Goal: Information Seeking & Learning: Learn about a topic

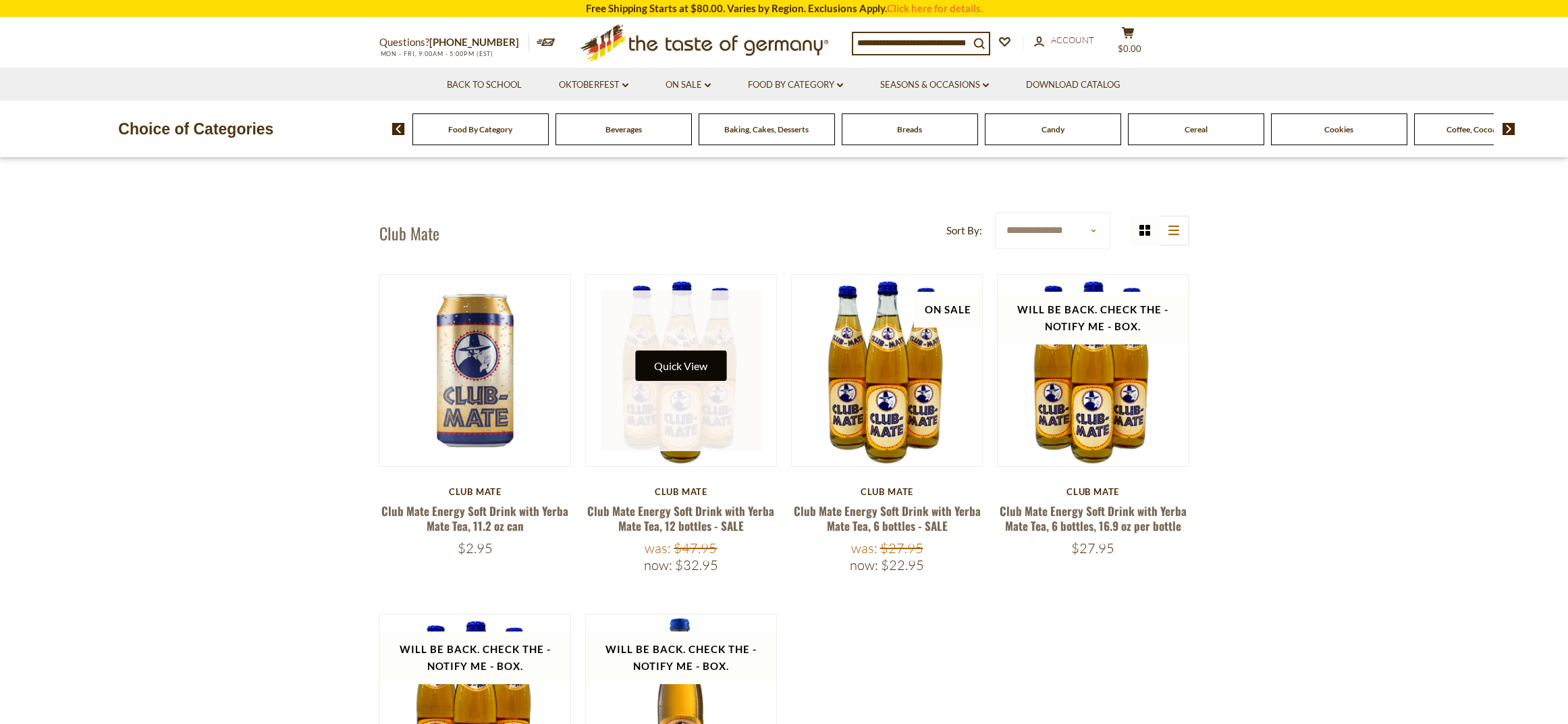
click at [669, 360] on button "Quick View" at bounding box center [680, 365] width 91 height 30
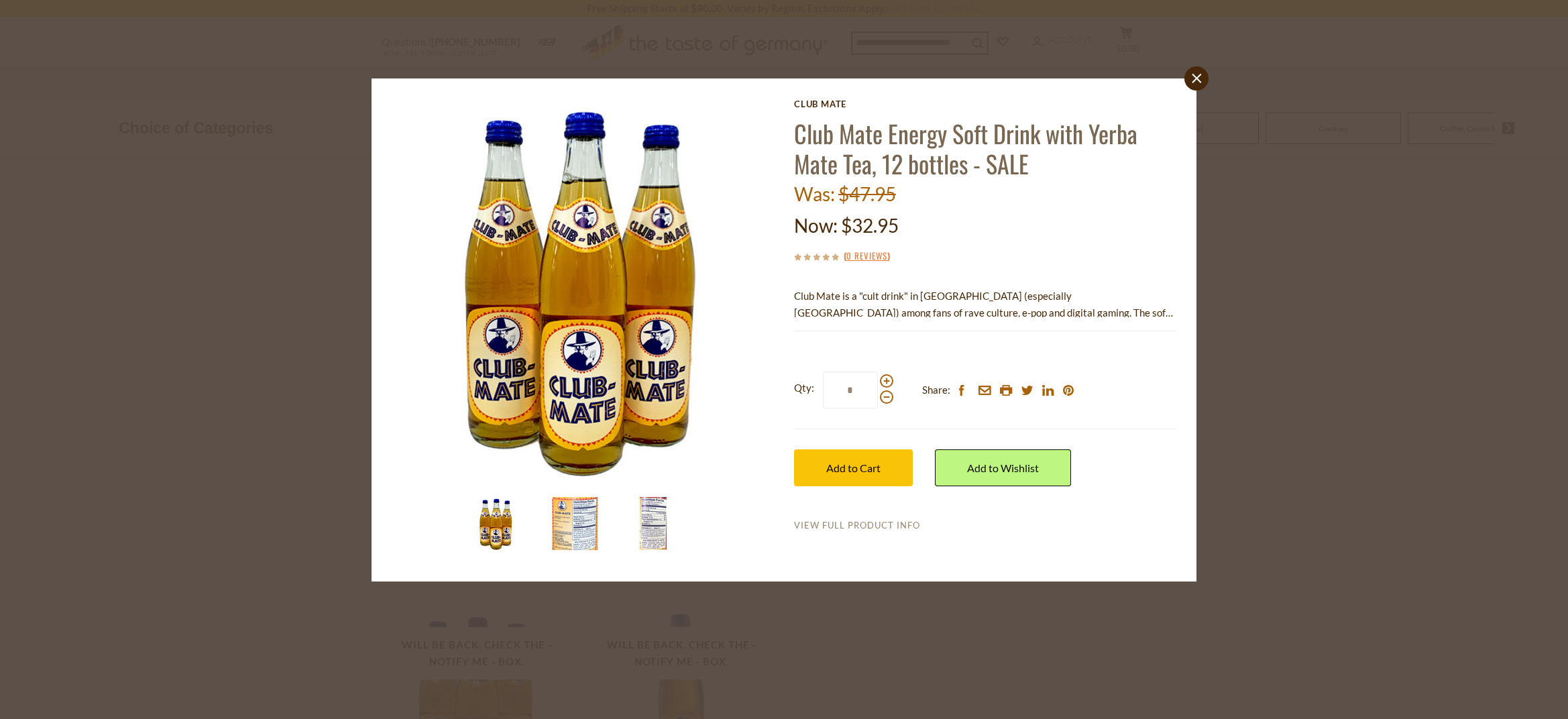
click at [865, 525] on link "View Full Product Info" at bounding box center [857, 525] width 126 height 12
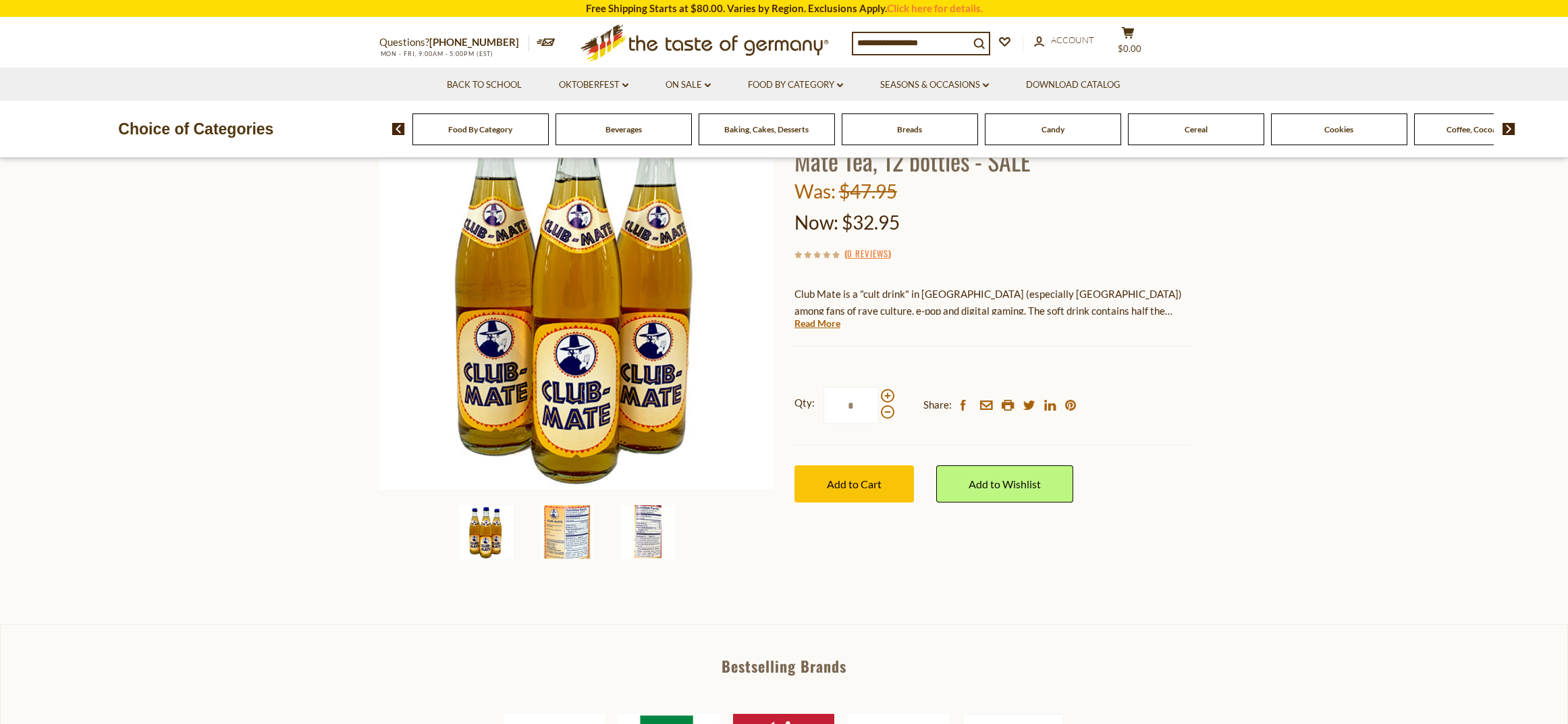
scroll to position [135, 0]
click at [566, 527] on img at bounding box center [567, 532] width 54 height 54
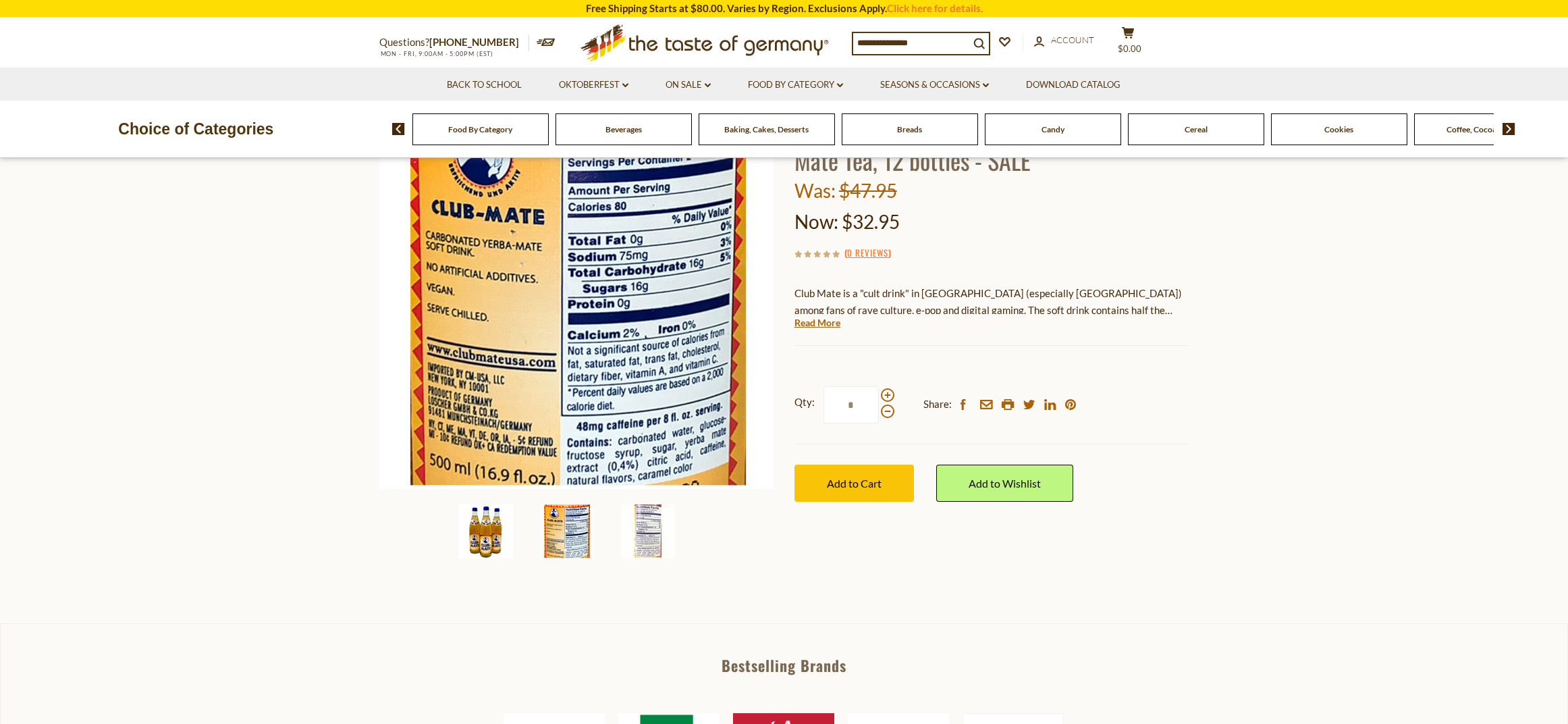
click at [490, 539] on img at bounding box center [486, 532] width 54 height 54
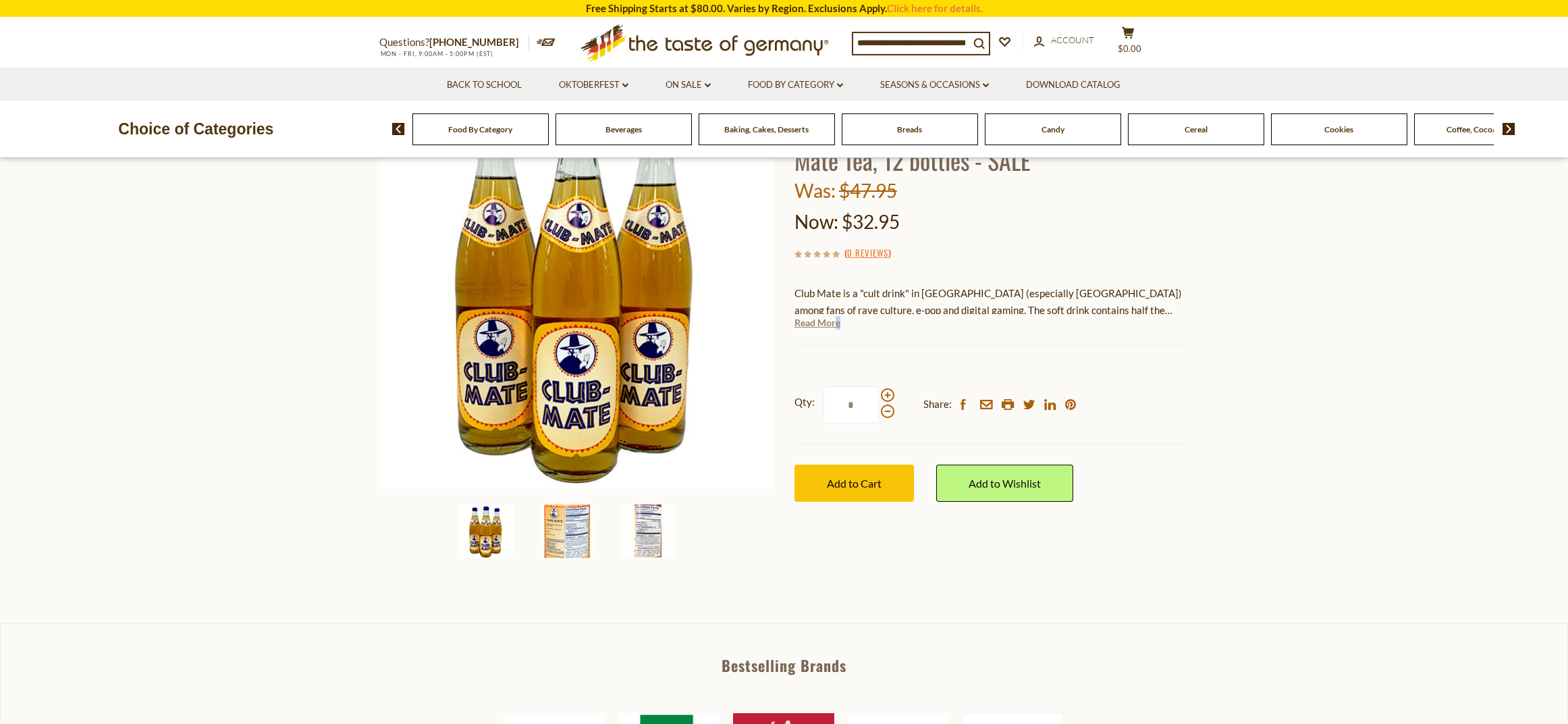
click at [837, 321] on link "Read More" at bounding box center [817, 323] width 46 height 13
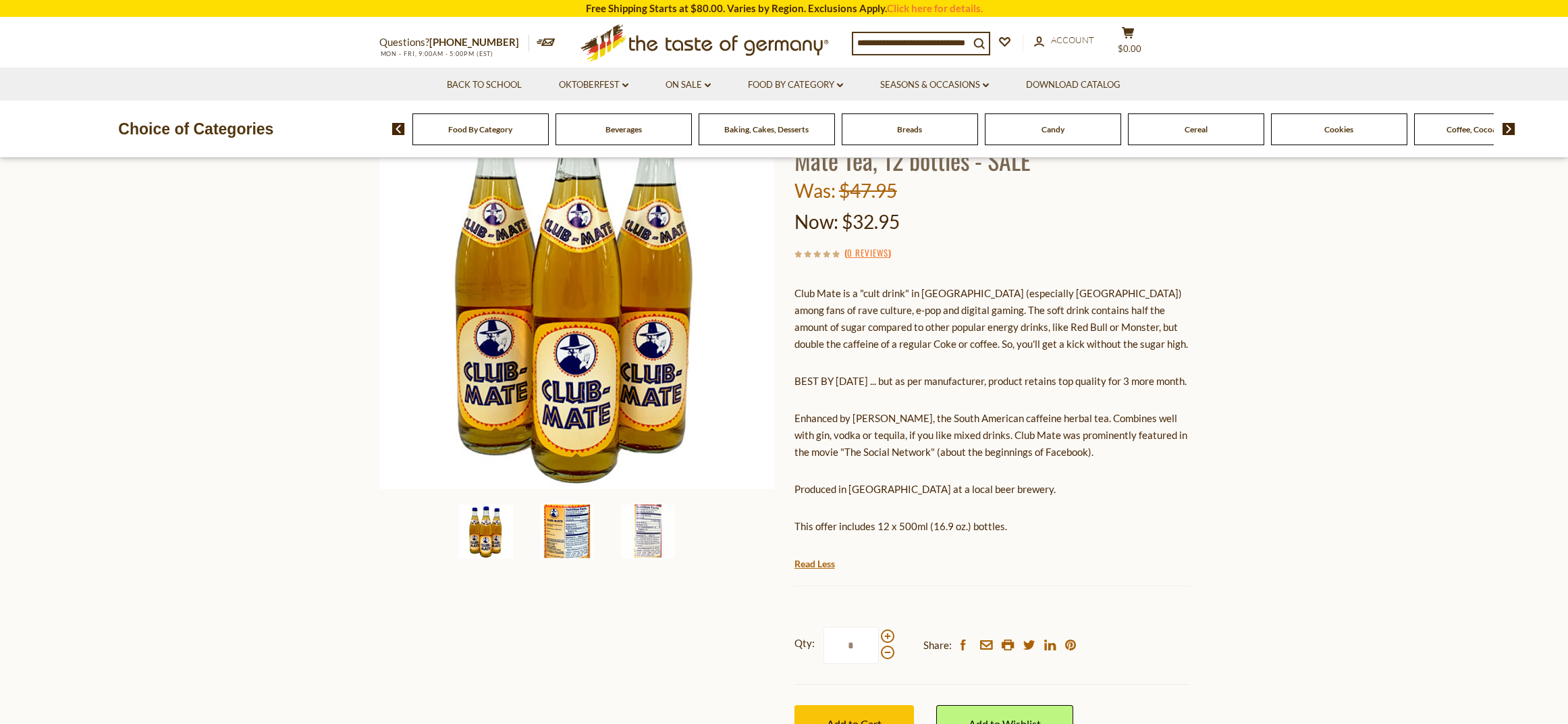
click at [575, 530] on img at bounding box center [567, 532] width 54 height 54
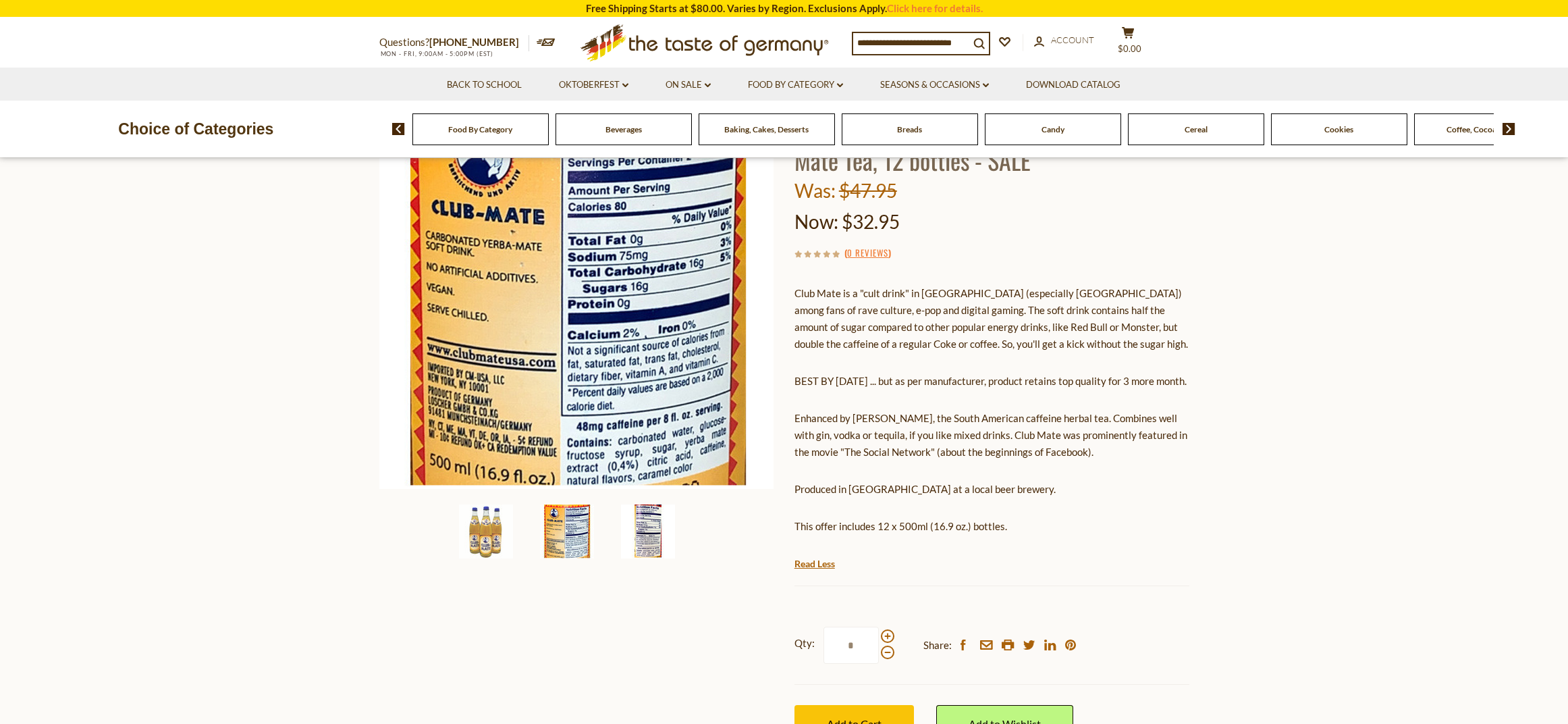
click at [641, 535] on img at bounding box center [648, 532] width 54 height 54
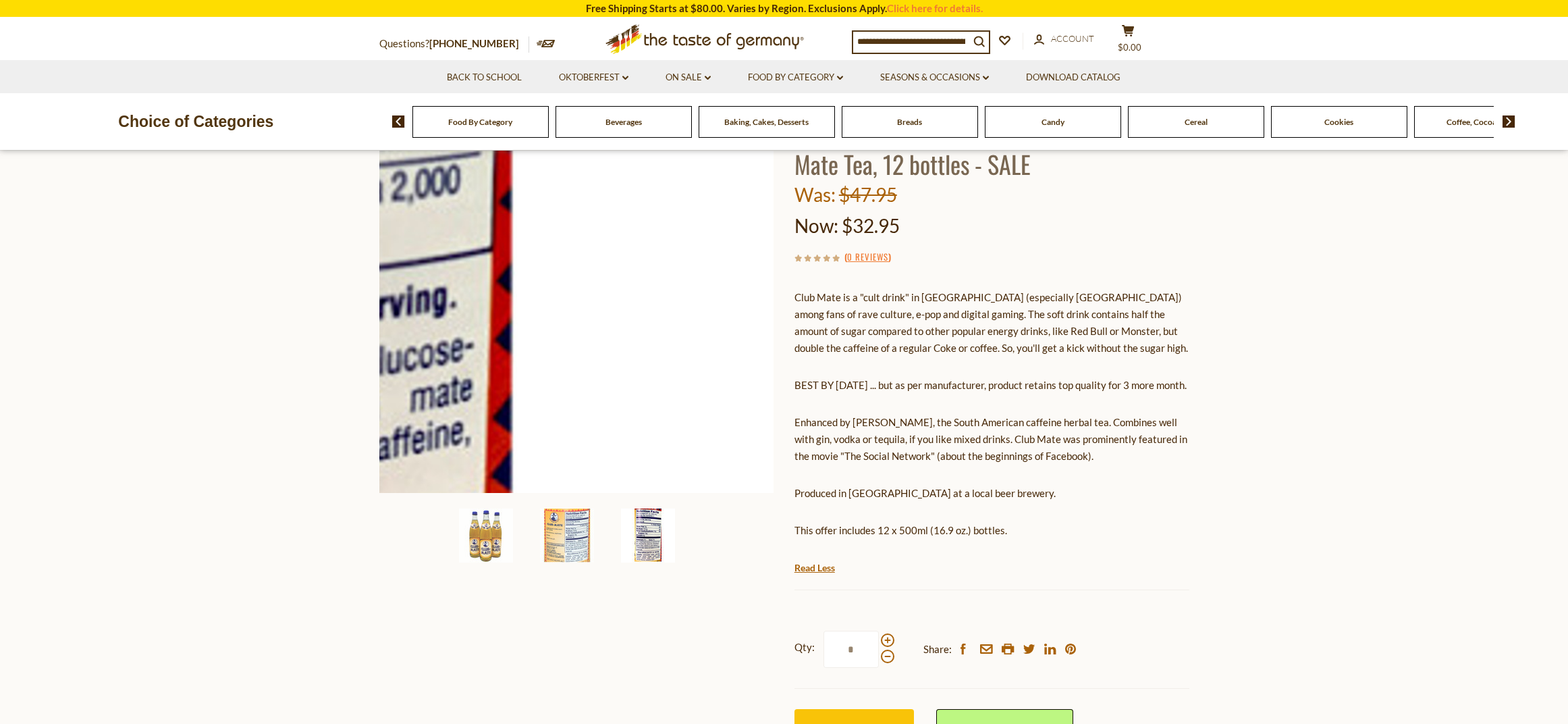
scroll to position [0, 0]
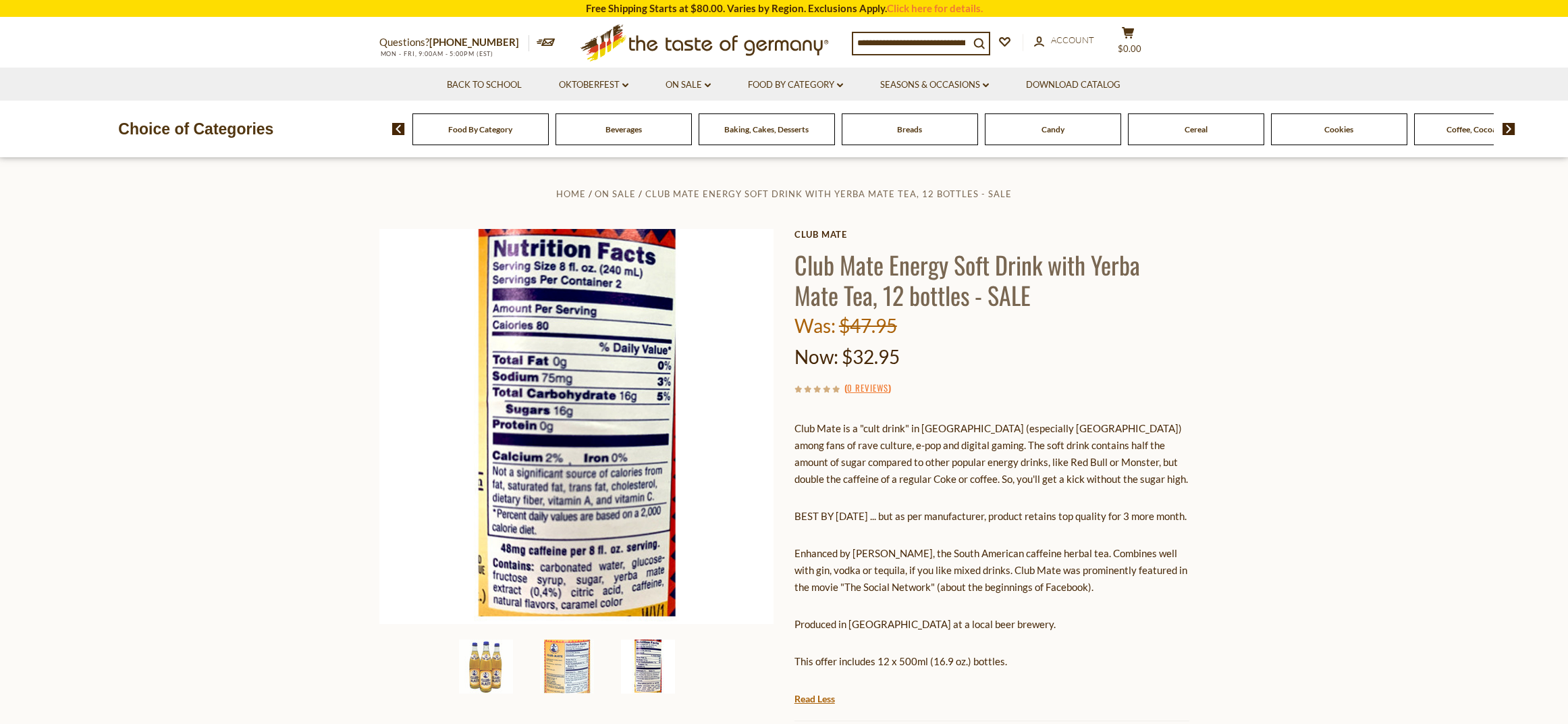
click at [480, 697] on div at bounding box center [576, 466] width 395 height 475
click at [482, 691] on img at bounding box center [486, 667] width 54 height 54
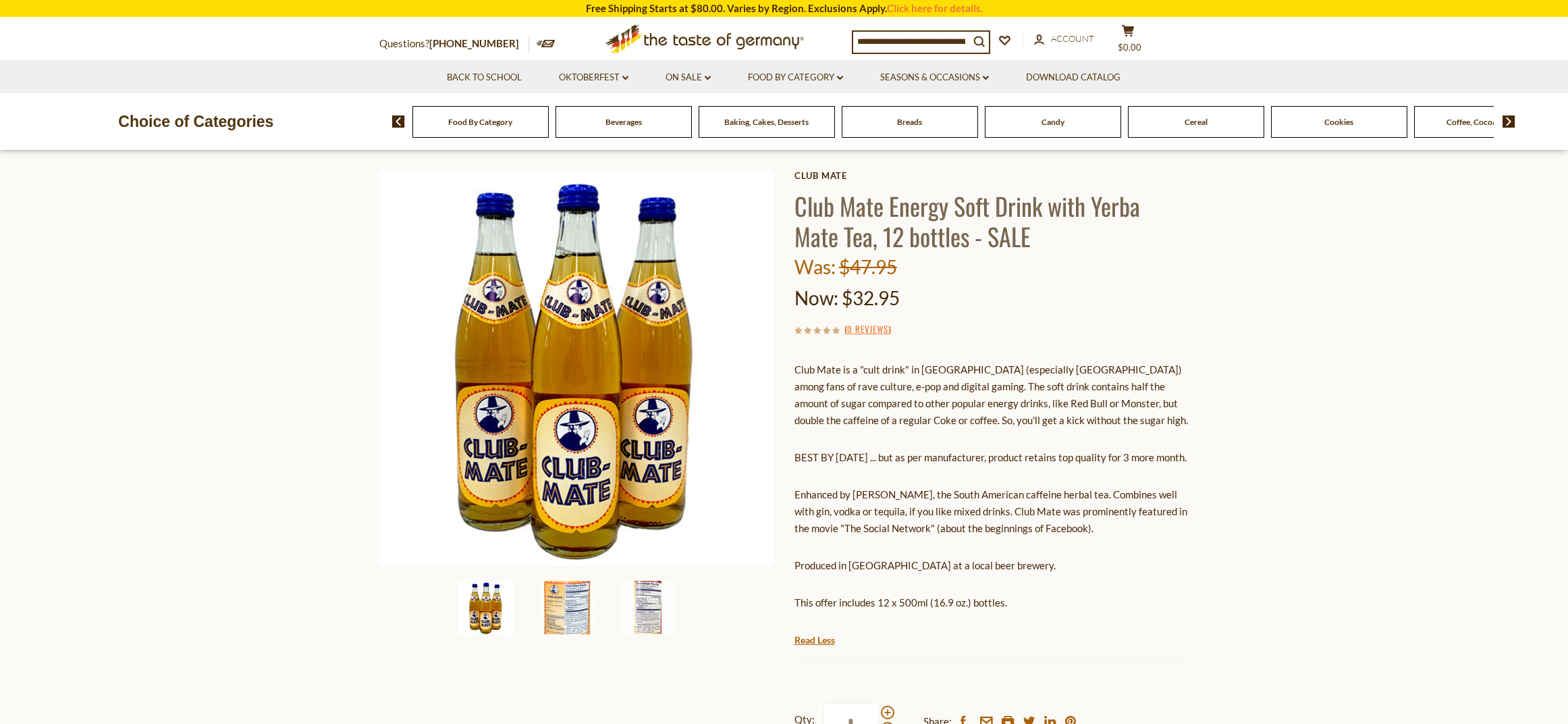
scroll to position [135, 0]
